Goal: Use online tool/utility: Use online tool/utility

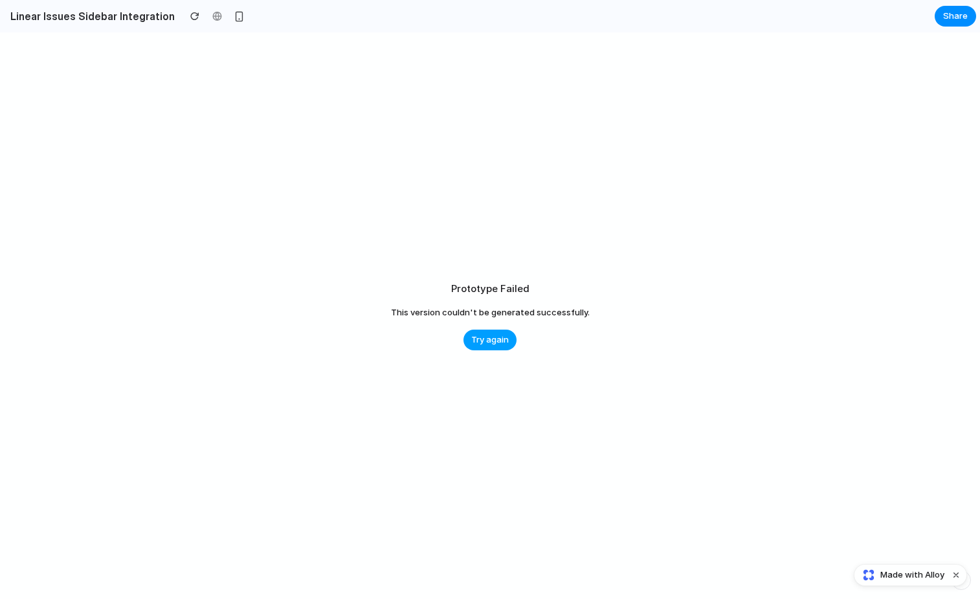
click at [473, 329] on button "Try again" at bounding box center [489, 339] width 53 height 21
click at [500, 341] on span "Try again" at bounding box center [490, 339] width 38 height 13
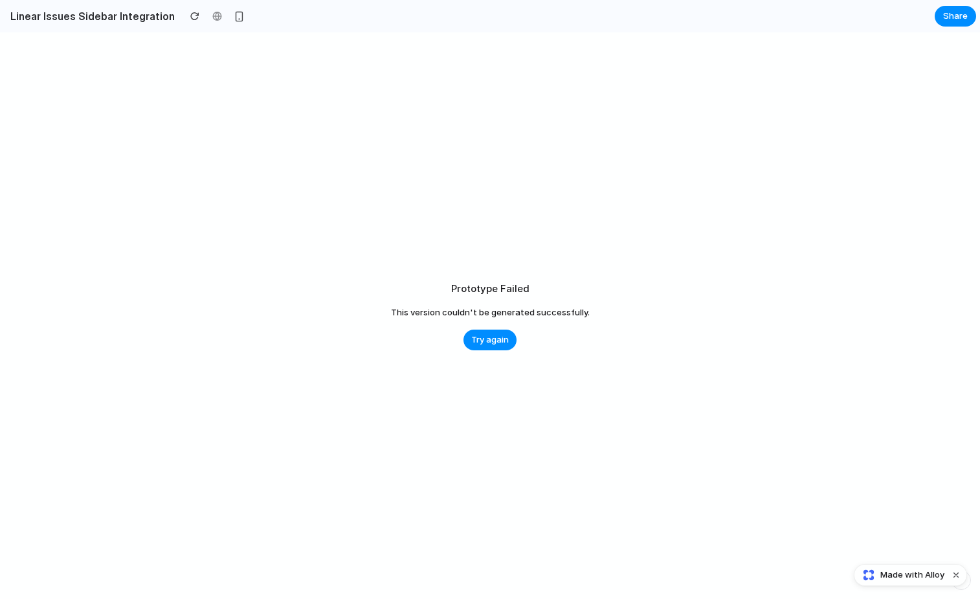
drag, startPoint x: 493, startPoint y: 242, endPoint x: 493, endPoint y: 416, distance: 173.5
click at [493, 415] on div "Prototype Failed This version couldn't be generated successfully. Try again" at bounding box center [490, 315] width 980 height 566
click at [493, 416] on div "Prototype Failed This version couldn't be generated successfully. Try again" at bounding box center [490, 315] width 980 height 566
click at [263, 136] on div "Prototype Failed This version couldn't be generated successfully. Try again" at bounding box center [490, 315] width 980 height 566
click at [465, 331] on div "Try again" at bounding box center [489, 339] width 53 height 21
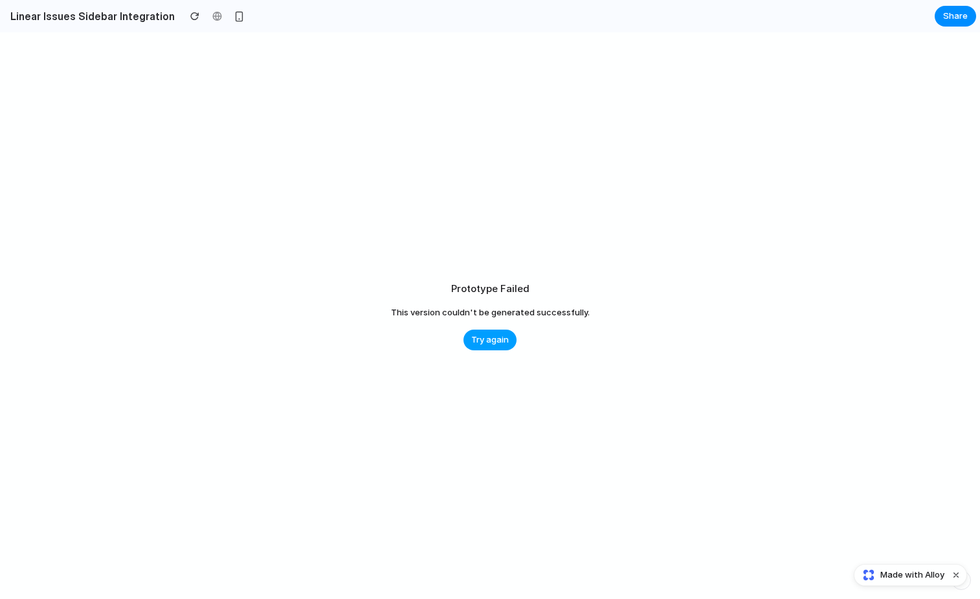
click at [475, 336] on span "Try again" at bounding box center [490, 339] width 38 height 13
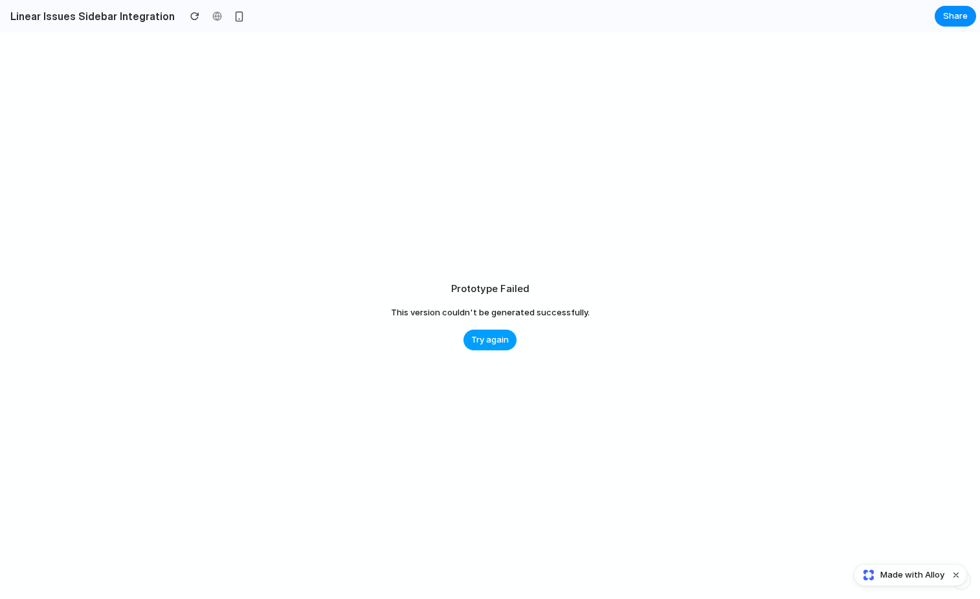
click at [475, 336] on span "Try again" at bounding box center [490, 339] width 38 height 13
click at [475, 230] on div "Prototype Failed This version couldn't be generated successfully. Try again" at bounding box center [490, 315] width 980 height 566
